Goal: Find specific page/section: Find specific page/section

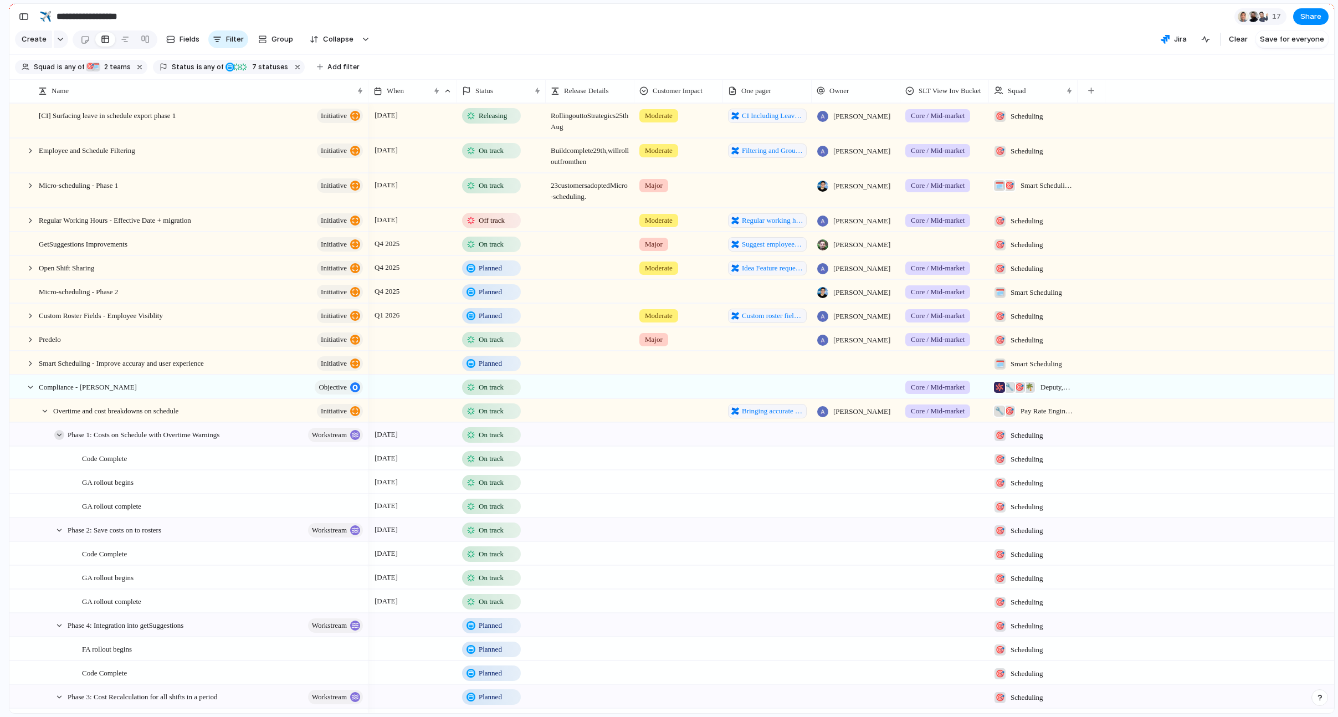
click at [59, 440] on div at bounding box center [59, 435] width 10 height 10
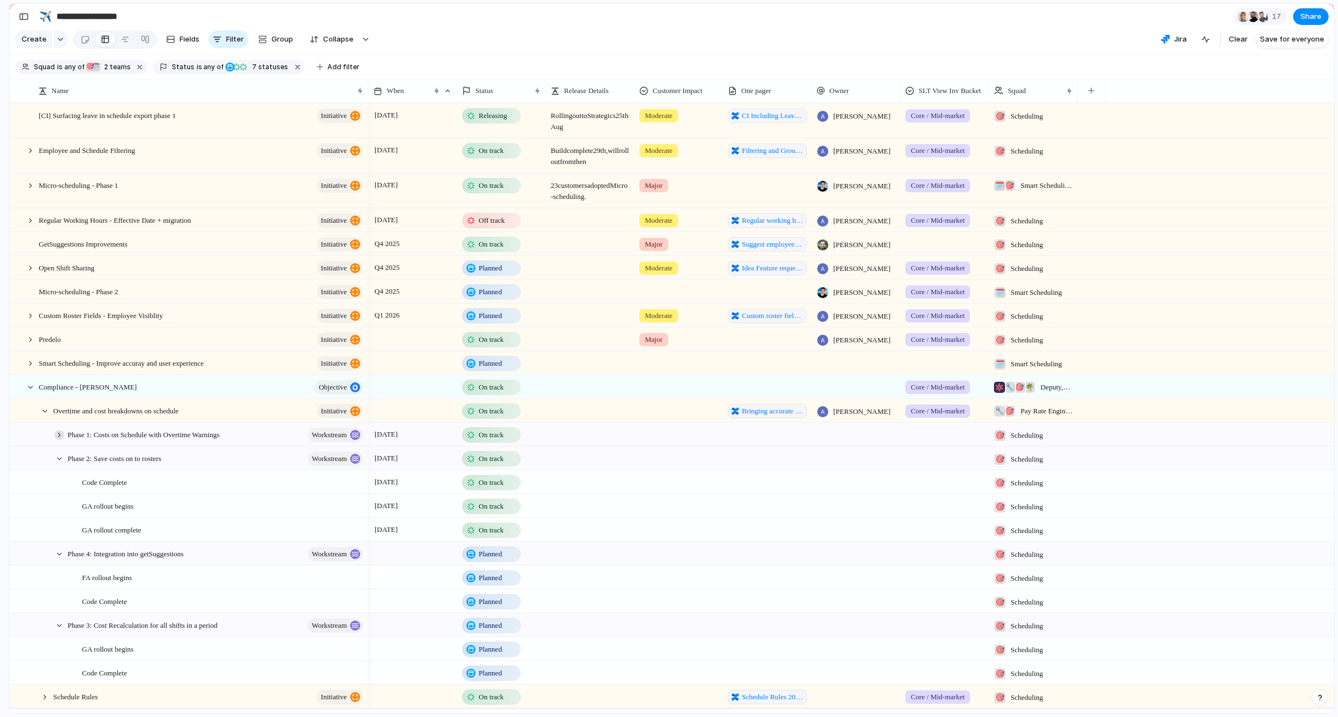
click at [59, 440] on div at bounding box center [59, 435] width 10 height 10
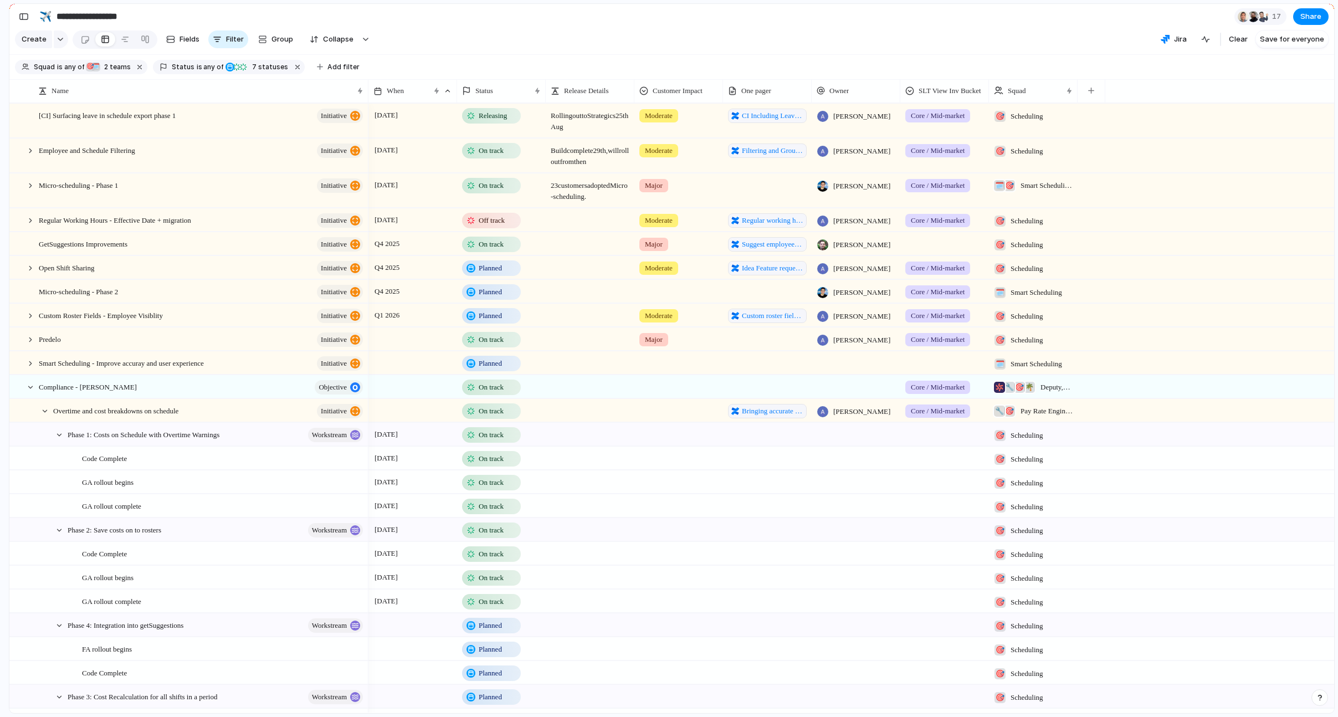
click at [473, 26] on section "**********" at bounding box center [671, 16] width 1325 height 25
